Goal: Task Accomplishment & Management: Manage account settings

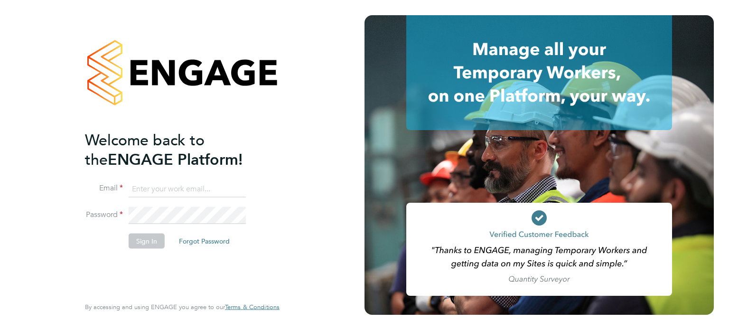
type input "sherrie.simons@uk.g4s.com"
click at [146, 240] on button "Sign In" at bounding box center [147, 240] width 36 height 15
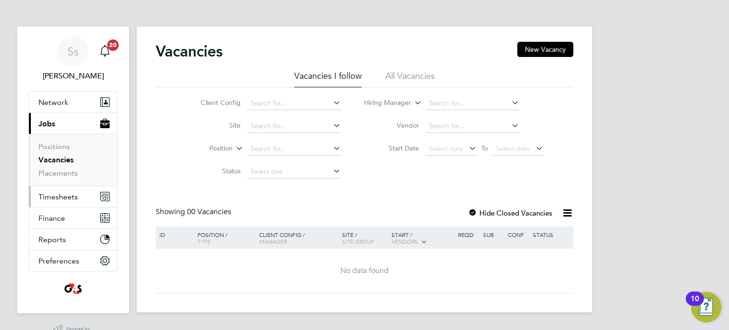
click at [56, 197] on span "Timesheets" at bounding box center [57, 196] width 39 height 9
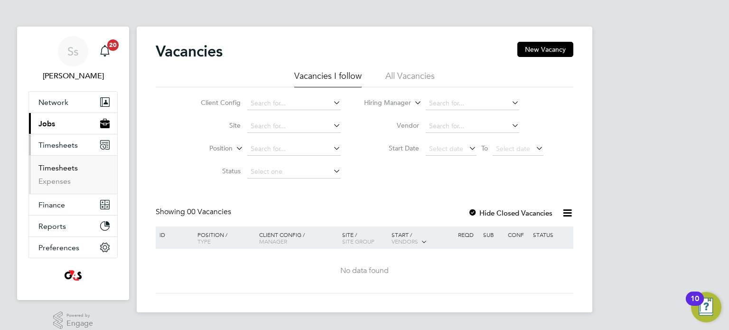
click at [63, 167] on link "Timesheets" at bounding box center [57, 167] width 39 height 9
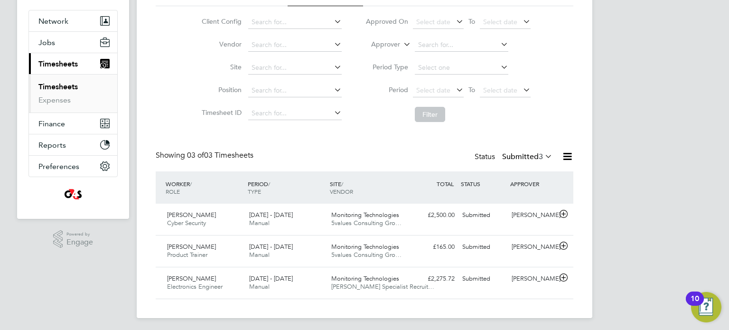
scroll to position [84, 0]
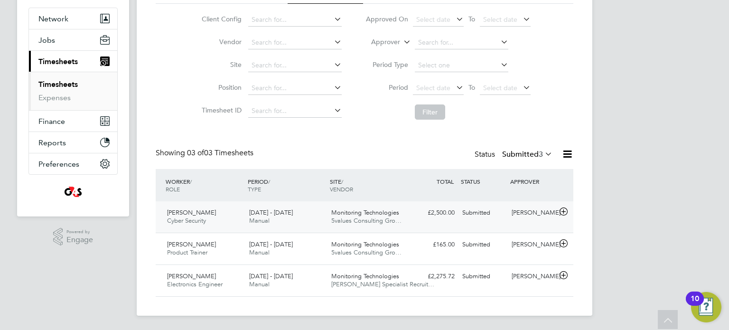
click at [203, 213] on span "Adewale Fasoro" at bounding box center [191, 212] width 49 height 8
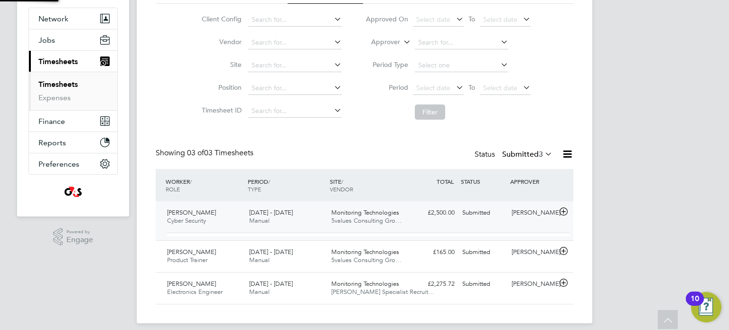
scroll to position [16, 92]
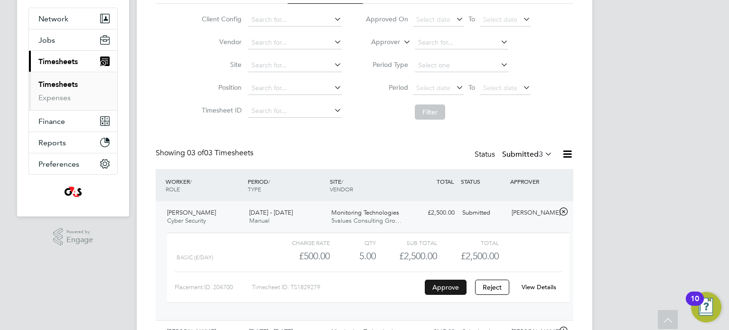
click at [443, 285] on button "Approve" at bounding box center [446, 287] width 42 height 15
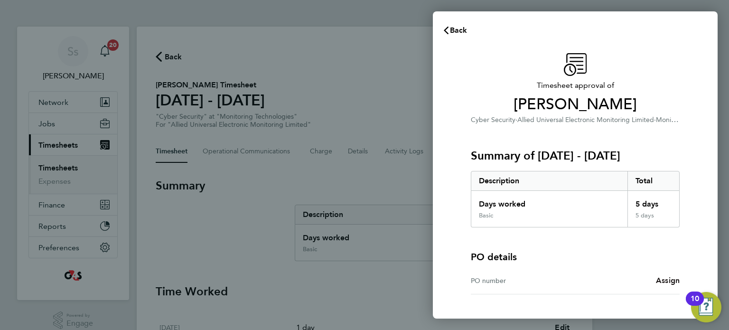
click at [669, 279] on span "Assign" at bounding box center [668, 280] width 24 height 9
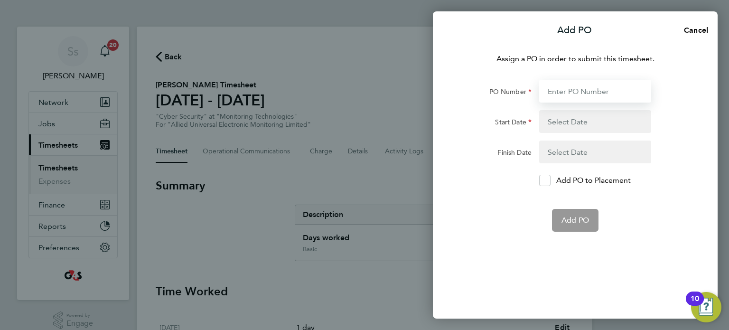
drag, startPoint x: 566, startPoint y: 85, endPoint x: 566, endPoint y: 94, distance: 9.0
click at [566, 89] on input "PO Number" at bounding box center [595, 91] width 112 height 23
type input "0012957"
type input "01 Aug 25"
type input "[DATE]"
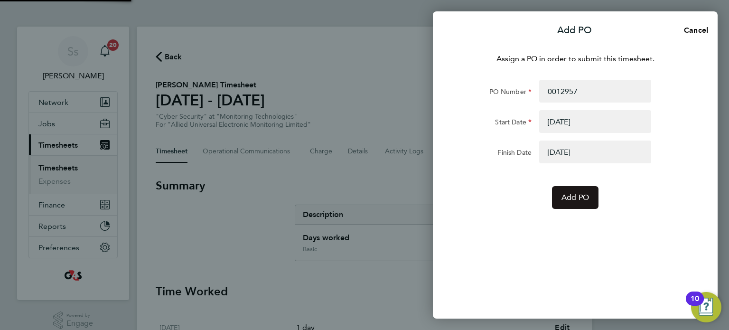
click at [575, 197] on span "Add PO" at bounding box center [576, 197] width 28 height 9
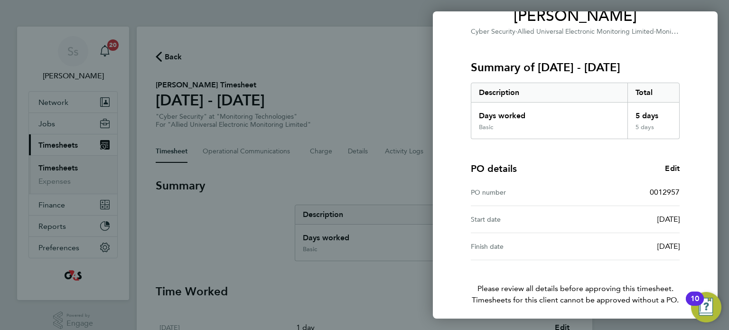
scroll to position [124, 0]
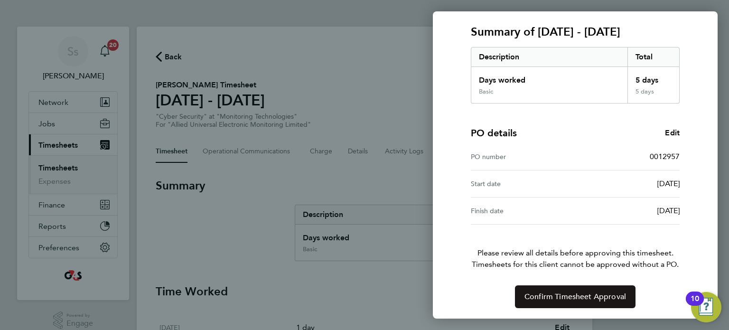
click at [583, 294] on span "Confirm Timesheet Approval" at bounding box center [576, 296] width 102 height 9
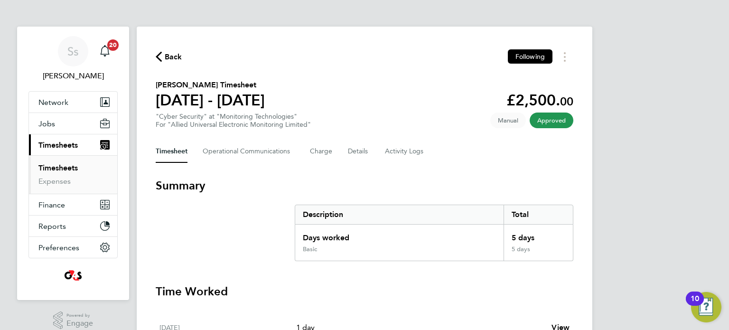
click at [50, 166] on link "Timesheets" at bounding box center [57, 167] width 39 height 9
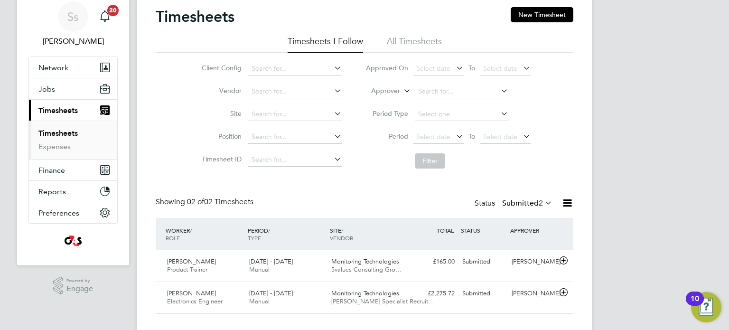
scroll to position [52, 0]
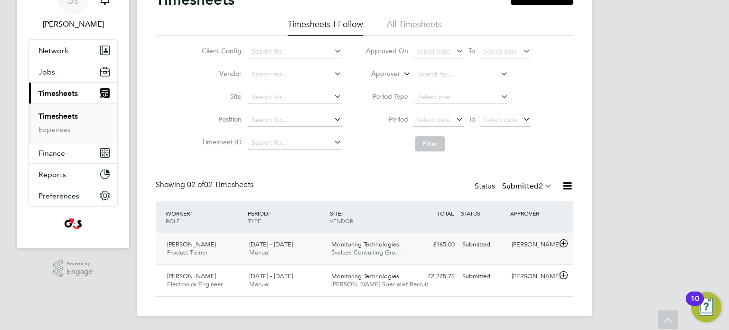
click at [194, 245] on span "[PERSON_NAME]" at bounding box center [191, 244] width 49 height 8
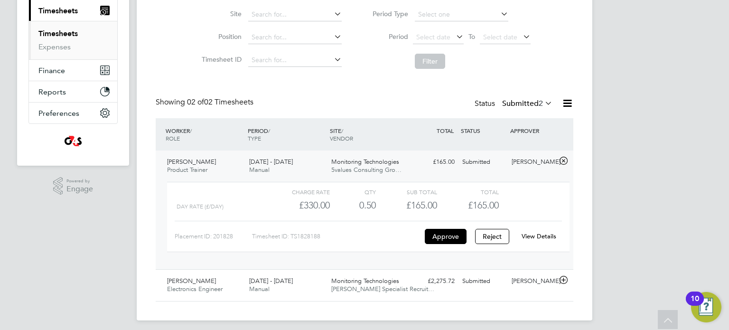
scroll to position [139, 0]
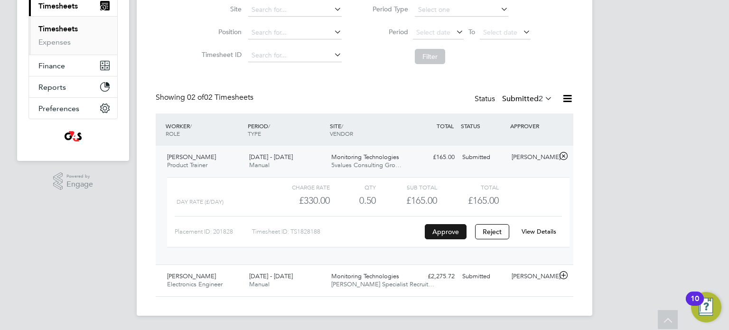
click at [449, 231] on button "Approve" at bounding box center [446, 231] width 42 height 15
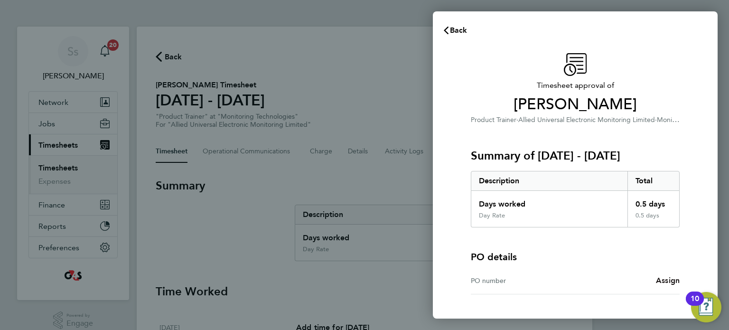
click at [672, 281] on span "Assign" at bounding box center [668, 280] width 24 height 9
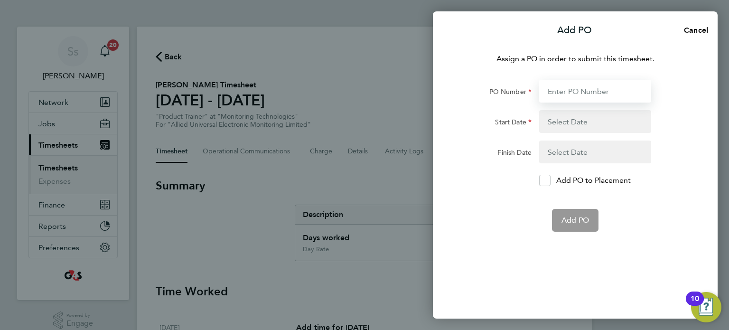
click at [582, 91] on input "PO Number" at bounding box center [595, 91] width 112 height 23
type input "0012406"
type input "[DATE]"
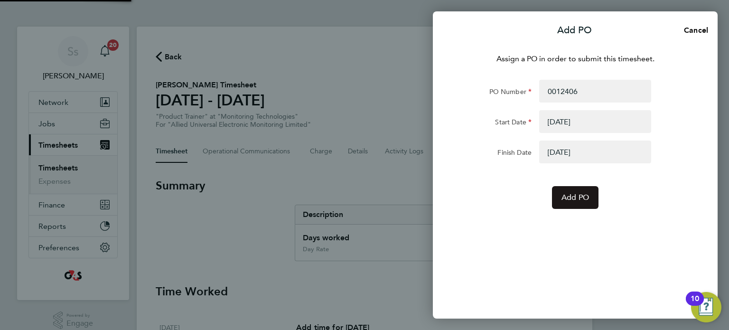
click at [575, 195] on span "Add PO" at bounding box center [576, 197] width 28 height 9
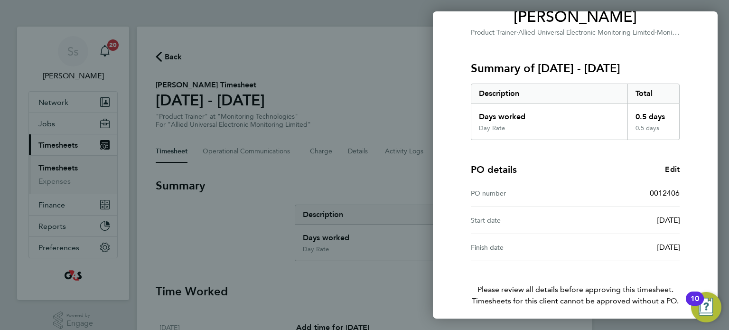
scroll to position [124, 0]
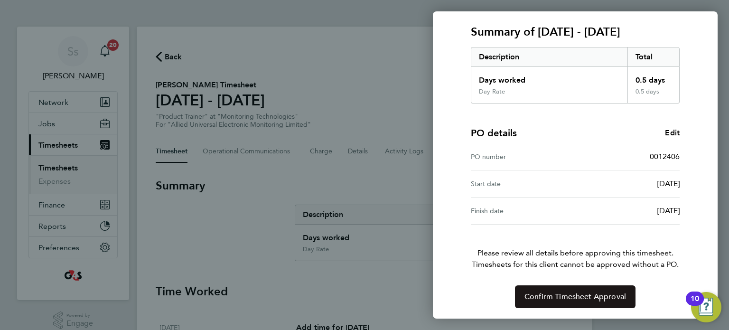
click at [580, 298] on span "Confirm Timesheet Approval" at bounding box center [576, 296] width 102 height 9
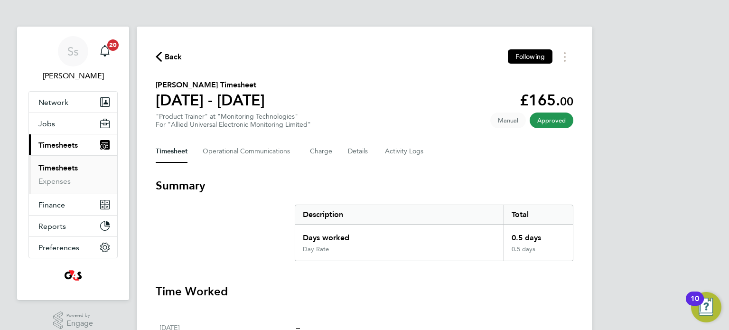
click at [54, 168] on link "Timesheets" at bounding box center [57, 167] width 39 height 9
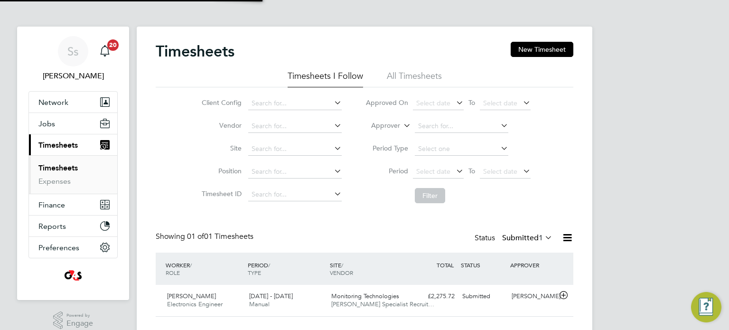
scroll to position [24, 83]
click at [188, 297] on span "[PERSON_NAME]" at bounding box center [191, 296] width 49 height 8
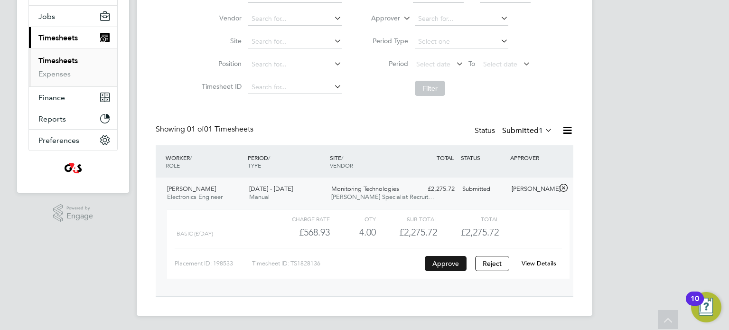
click at [451, 261] on button "Approve" at bounding box center [446, 263] width 42 height 15
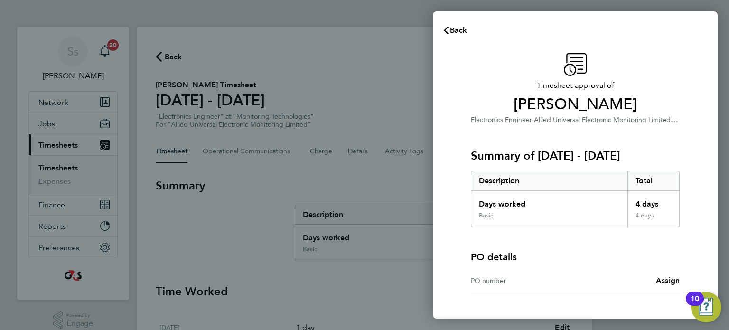
click at [670, 279] on span "Assign" at bounding box center [668, 280] width 24 height 9
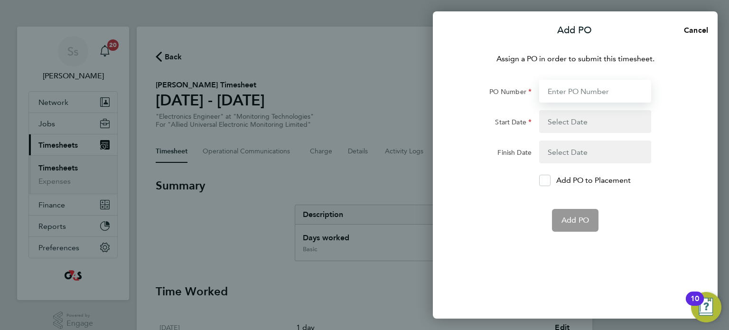
click at [572, 89] on input "PO Number" at bounding box center [595, 91] width 112 height 23
type input "0012871"
type input "[DATE]"
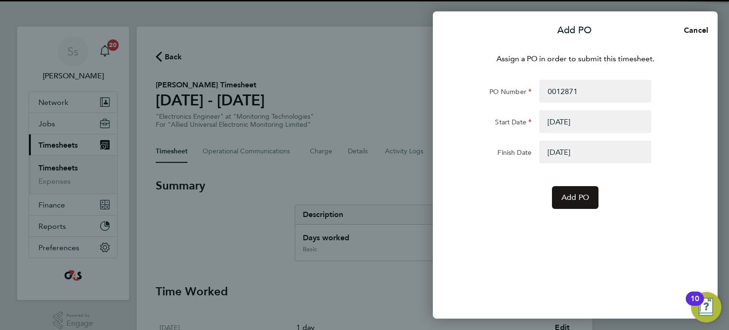
click at [585, 196] on span "Add PO" at bounding box center [576, 197] width 28 height 9
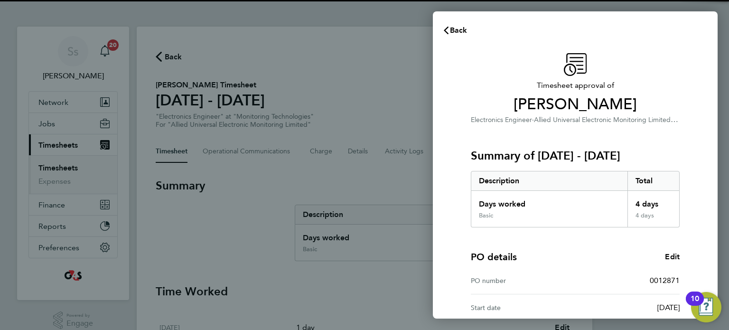
scroll to position [124, 0]
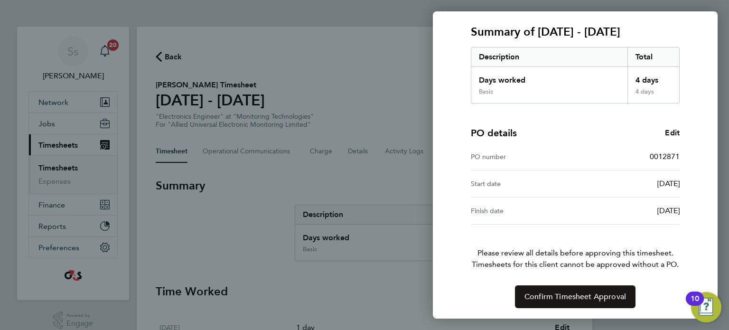
click at [577, 292] on span "Confirm Timesheet Approval" at bounding box center [576, 296] width 102 height 9
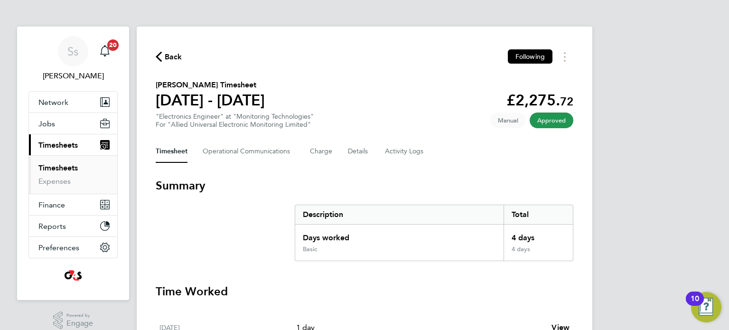
drag, startPoint x: 61, startPoint y: 167, endPoint x: 80, endPoint y: 172, distance: 19.8
click at [61, 167] on link "Timesheets" at bounding box center [57, 167] width 39 height 9
